Goal: Find specific page/section: Find specific page/section

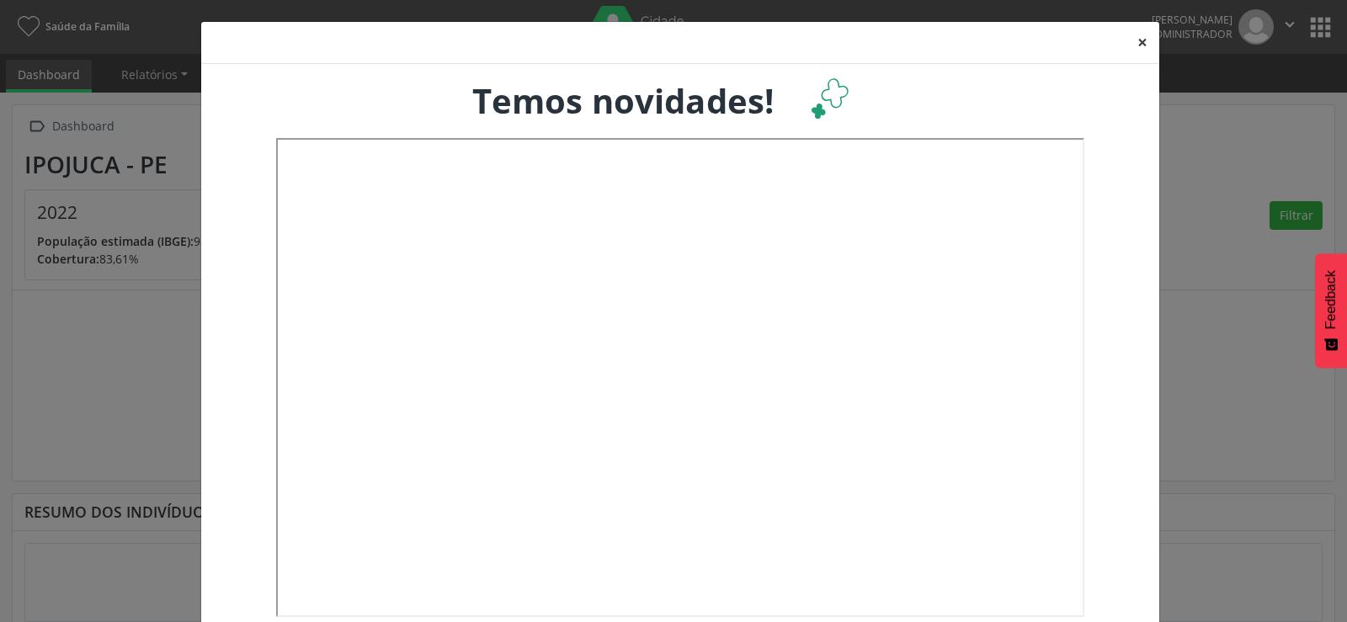
click at [1135, 40] on button "×" at bounding box center [1143, 42] width 34 height 41
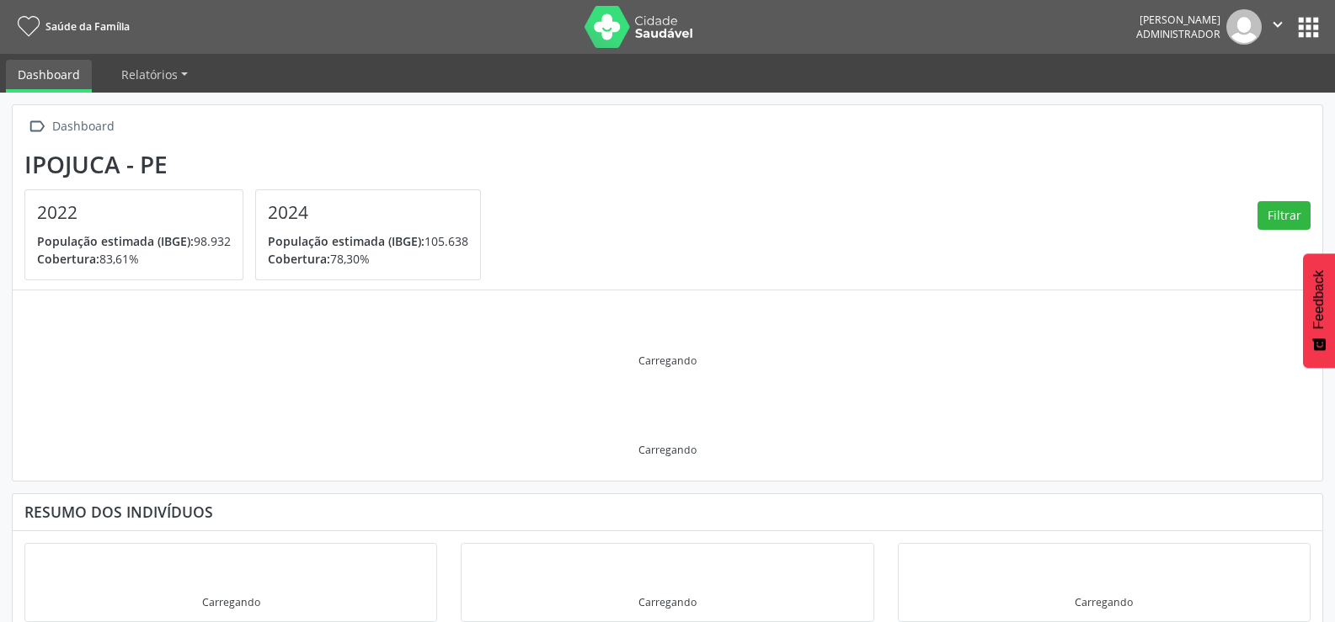
click at [1299, 25] on button "apps" at bounding box center [1308, 27] width 29 height 29
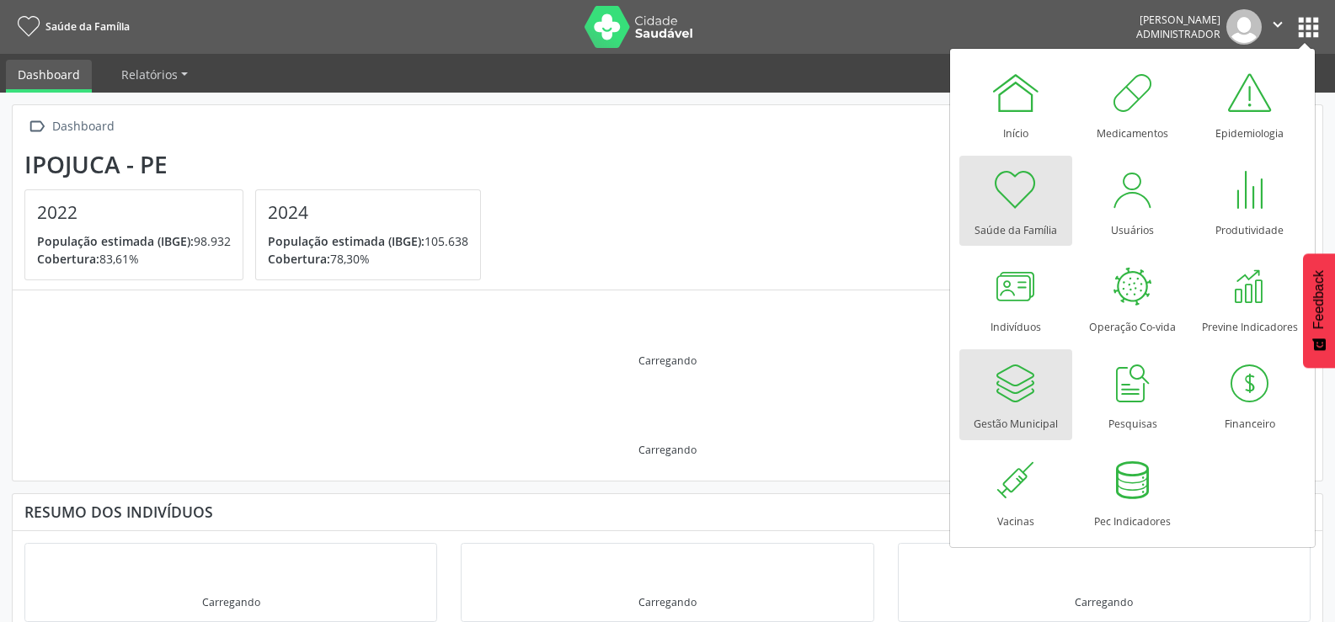
click at [1011, 408] on div at bounding box center [1015, 383] width 51 height 51
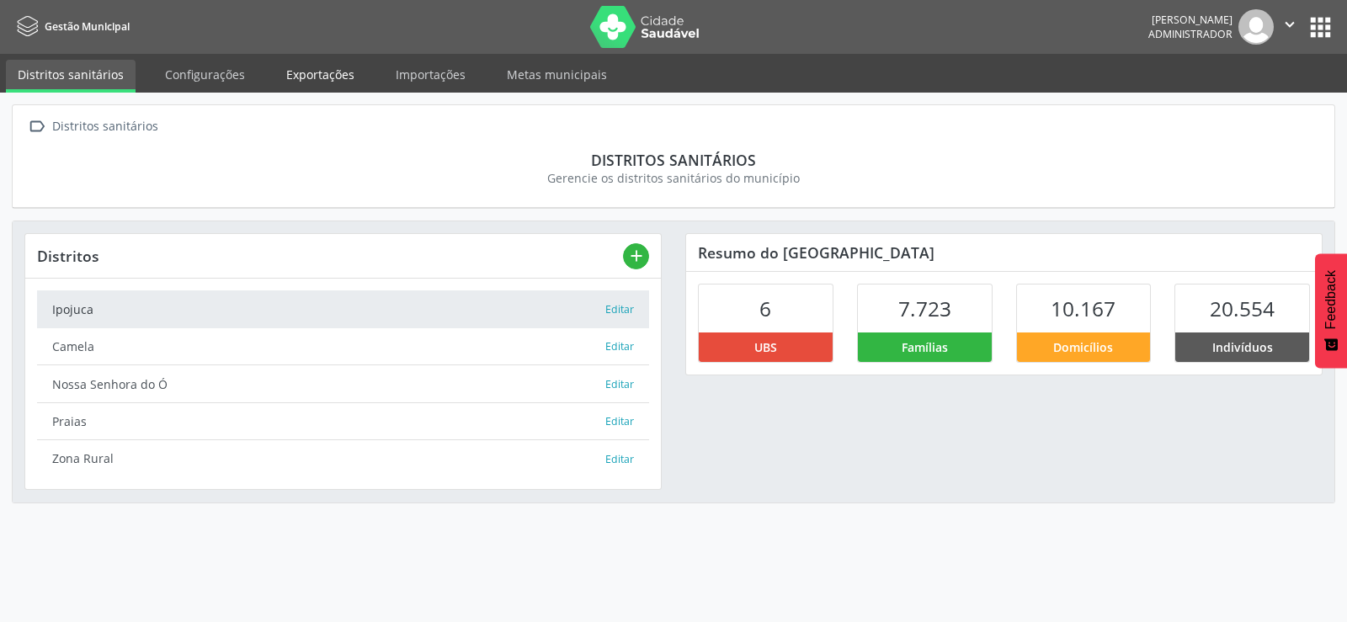
click at [328, 70] on link "Exportações" at bounding box center [321, 74] width 92 height 29
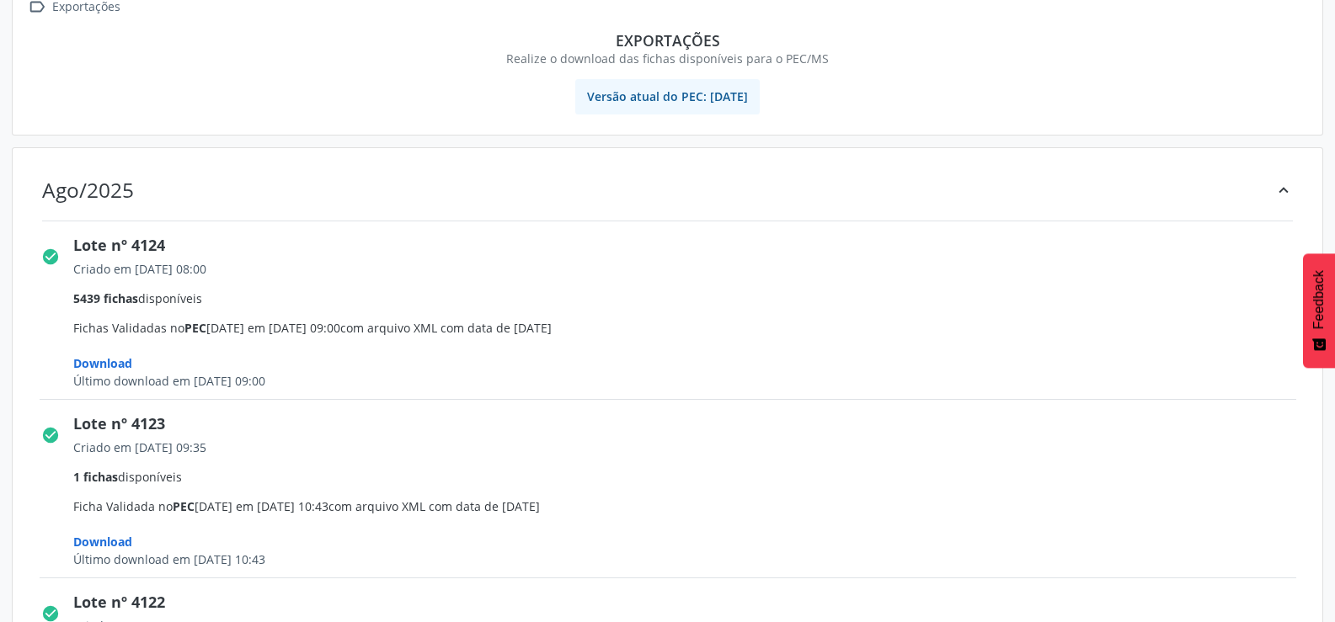
scroll to position [253, 0]
